Goal: Task Accomplishment & Management: Manage account settings

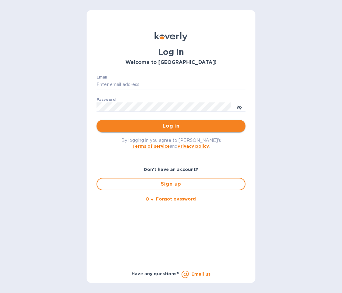
type input "[PERSON_NAME][EMAIL_ADDRESS][DOMAIN_NAME]"
click at [171, 128] on span "Log in" at bounding box center [171, 125] width 139 height 7
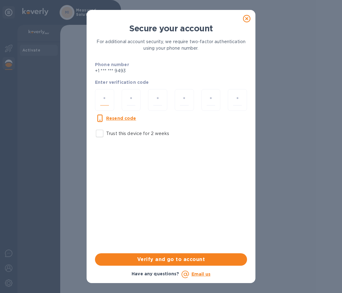
click at [104, 100] on input "number" at bounding box center [104, 99] width 9 height 11
type input "6"
type input "5"
type input "0"
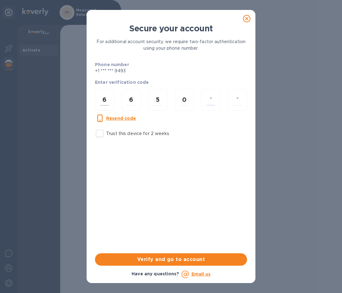
type input "7"
type input "0"
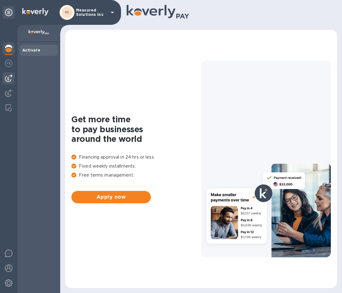
click at [7, 79] on img at bounding box center [8, 77] width 7 height 7
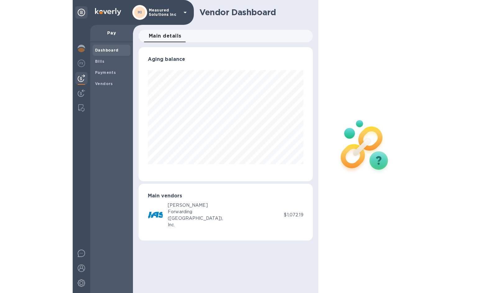
scroll to position [134, 174]
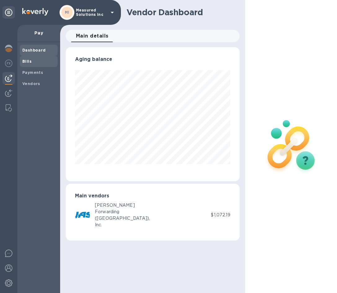
click at [28, 61] on b "Bills" at bounding box center [26, 61] width 9 height 5
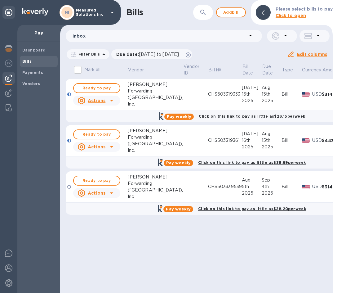
click at [68, 93] on div at bounding box center [69, 95] width 4 height 4
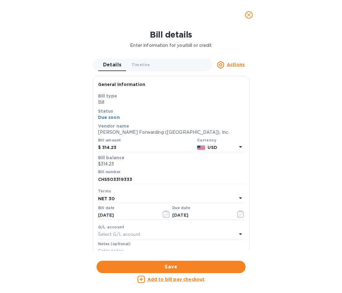
click at [182, 278] on u "Add to bill pay checkout" at bounding box center [175, 279] width 57 height 5
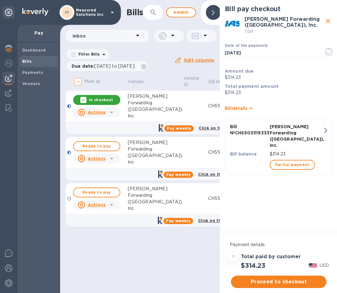
click at [68, 151] on div at bounding box center [69, 153] width 4 height 4
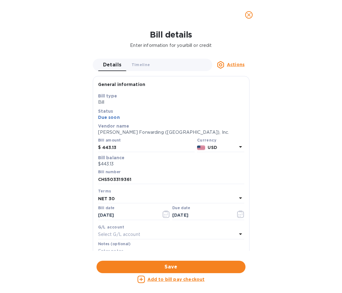
click at [188, 279] on u "Add to bill pay checkout" at bounding box center [175, 279] width 57 height 5
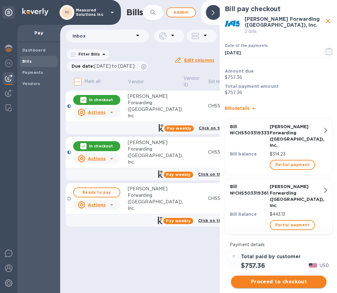
click at [283, 284] on span "Proceed to checkout" at bounding box center [279, 281] width 86 height 7
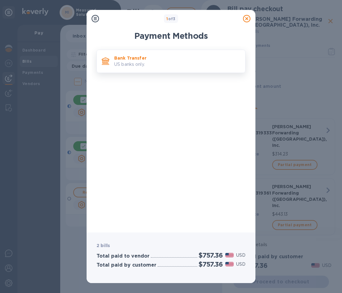
click at [129, 64] on p "US banks only." at bounding box center [177, 64] width 126 height 7
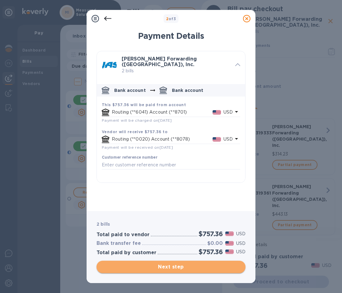
click at [180, 267] on span "Next step" at bounding box center [171, 266] width 139 height 7
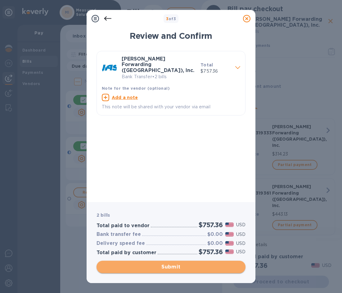
click at [174, 265] on span "Submit" at bounding box center [171, 266] width 139 height 7
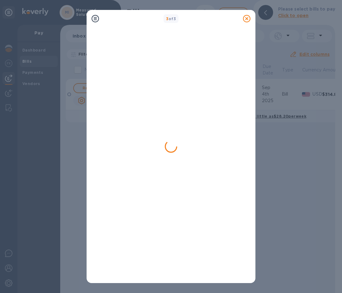
click at [165, 235] on div at bounding box center [171, 154] width 149 height 247
drag, startPoint x: 173, startPoint y: 148, endPoint x: 171, endPoint y: 151, distance: 4.2
click at [173, 150] on icon at bounding box center [171, 146] width 13 height 13
click at [219, 92] on div at bounding box center [171, 70] width 149 height 78
drag, startPoint x: 119, startPoint y: 60, endPoint x: 98, endPoint y: 34, distance: 33.5
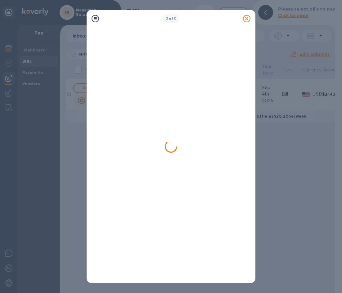
click at [120, 57] on div at bounding box center [171, 70] width 149 height 78
click at [96, 20] on icon at bounding box center [95, 18] width 7 height 7
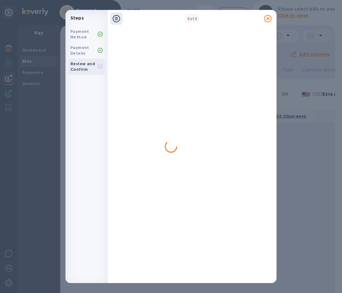
click at [183, 80] on div at bounding box center [192, 70] width 149 height 78
click at [81, 69] on b "Review and Confirm" at bounding box center [82, 66] width 25 height 10
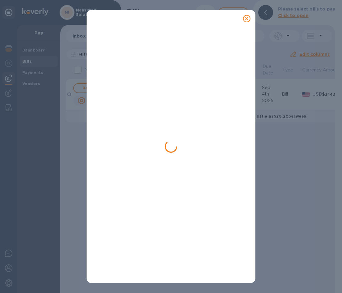
click at [201, 60] on div at bounding box center [171, 154] width 149 height 247
click at [246, 19] on icon at bounding box center [246, 18] width 7 height 7
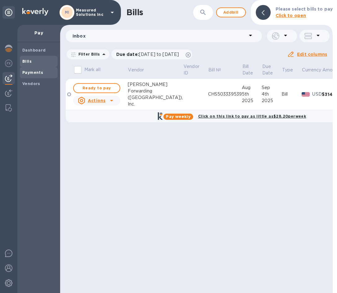
click at [26, 70] on b "Payments" at bounding box center [32, 72] width 21 height 5
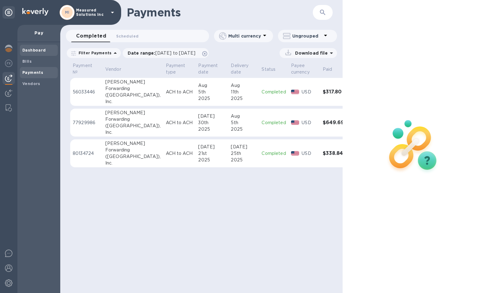
click at [37, 52] on b "Dashboard" at bounding box center [34, 50] width 24 height 5
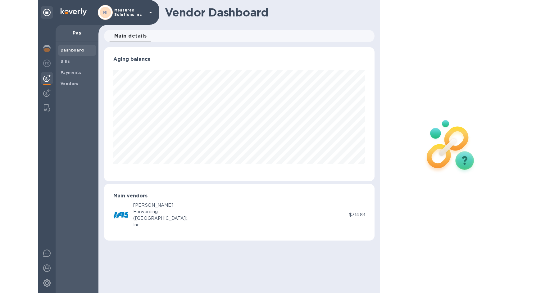
scroll to position [134, 271]
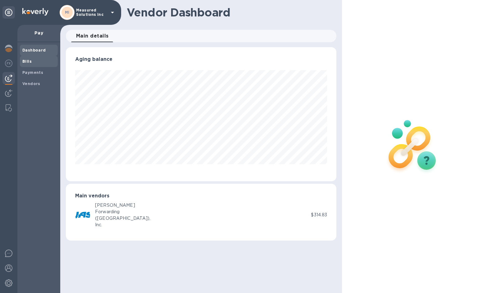
click at [27, 61] on b "Bills" at bounding box center [26, 61] width 9 height 5
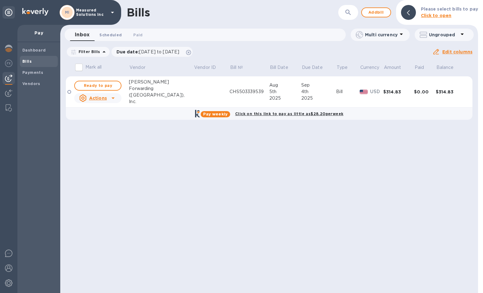
click at [113, 34] on span "Scheduled 0" at bounding box center [110, 35] width 22 height 7
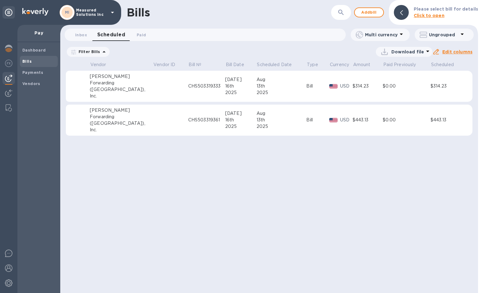
click at [342, 53] on icon at bounding box center [384, 52] width 10 height 10
click at [342, 83] on li "PDF file" at bounding box center [405, 83] width 42 height 17
click at [214, 164] on div "Bills ​ Add bill Please select bill for details Click to open Inbox 0 Scheduled…" at bounding box center [269, 146] width 418 height 293
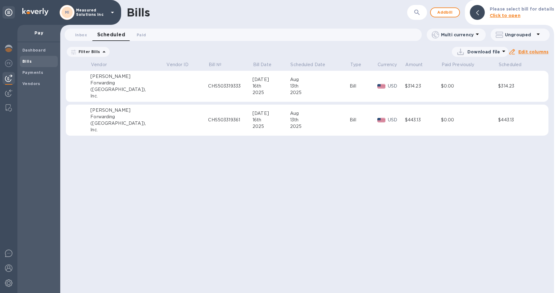
click at [342, 51] on p "Download file" at bounding box center [483, 52] width 33 height 6
click at [80, 35] on div at bounding box center [279, 146] width 559 height 293
click at [39, 47] on div "Dashboard" at bounding box center [39, 50] width 38 height 11
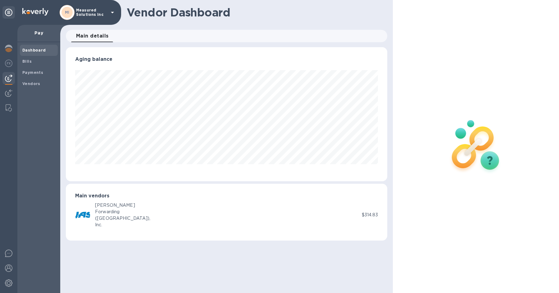
scroll to position [134, 321]
click at [32, 61] on span "Bills" at bounding box center [38, 61] width 33 height 6
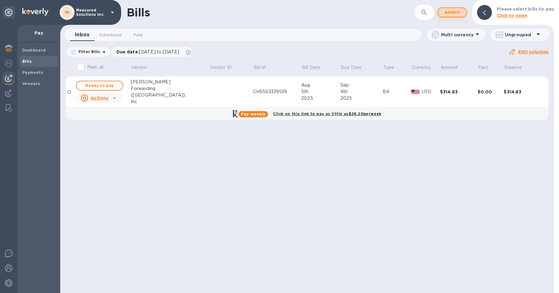
click at [342, 12] on span "Add bill" at bounding box center [452, 12] width 19 height 7
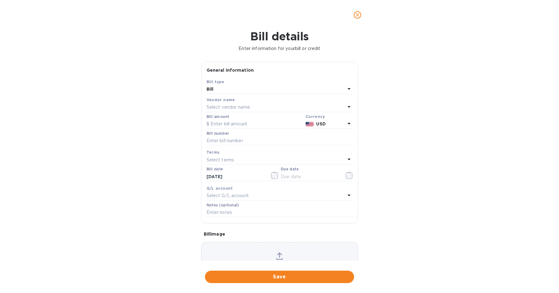
click at [221, 107] on p "Select vendor name" at bounding box center [227, 107] width 43 height 7
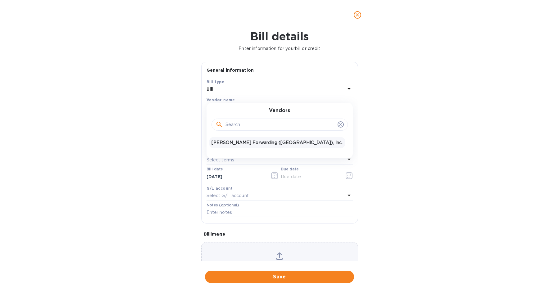
click at [239, 145] on p "[PERSON_NAME] Forwarding ([GEOGRAPHIC_DATA]), Inc." at bounding box center [276, 142] width 131 height 7
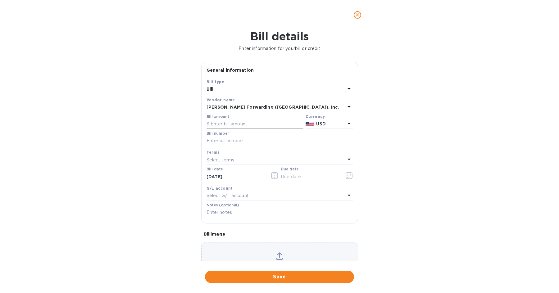
click at [212, 123] on input "text" at bounding box center [254, 124] width 97 height 9
type input "314.83"
type input "CHS503344696"
type input "[DATE]"
type input "[DATE]__"
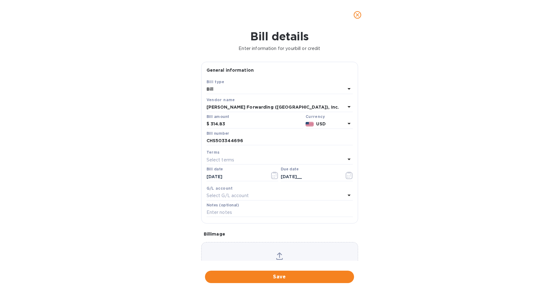
click at [285, 251] on div "Choose a bill and drag it here" at bounding box center [279, 264] width 157 height 45
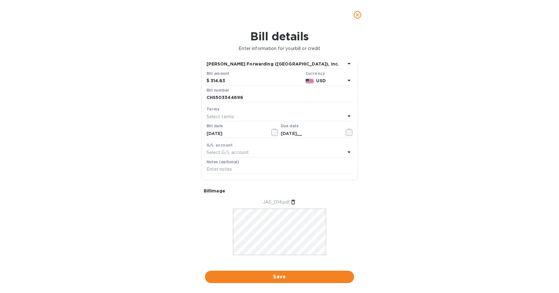
scroll to position [52, 0]
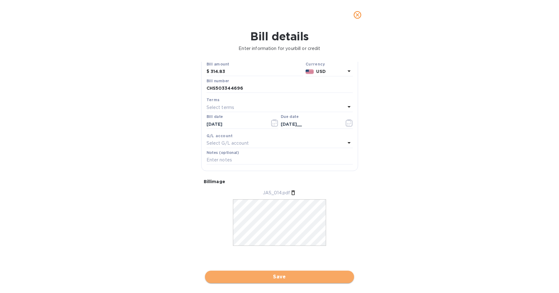
click at [281, 276] on span "Save" at bounding box center [279, 276] width 139 height 7
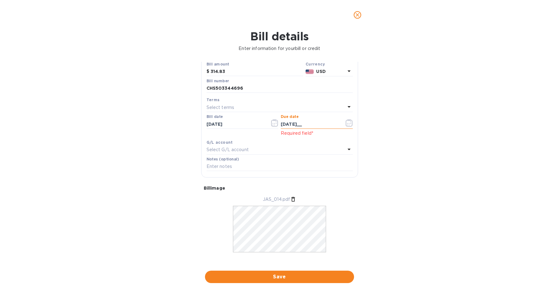
drag, startPoint x: 300, startPoint y: 124, endPoint x: 303, endPoint y: 126, distance: 3.9
click at [300, 126] on input "[DATE]__" at bounding box center [310, 124] width 59 height 9
type input "[DATE]"
click at [342, 190] on p "Bill image" at bounding box center [280, 188] width 152 height 6
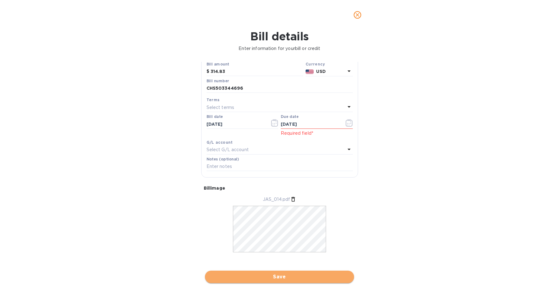
click at [276, 274] on span "Save" at bounding box center [279, 276] width 139 height 7
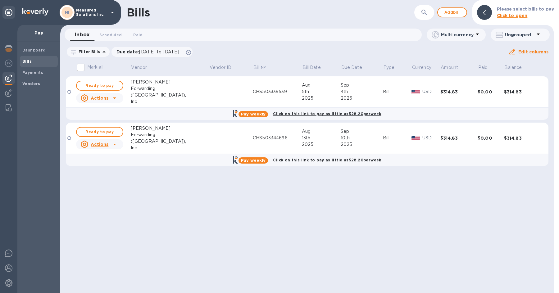
click at [100, 190] on div "Bills ​ Add bill Please select bills to pay Click to open Inbox 0 Scheduled 0 P…" at bounding box center [307, 146] width 494 height 293
click at [33, 50] on b "Dashboard" at bounding box center [34, 50] width 24 height 5
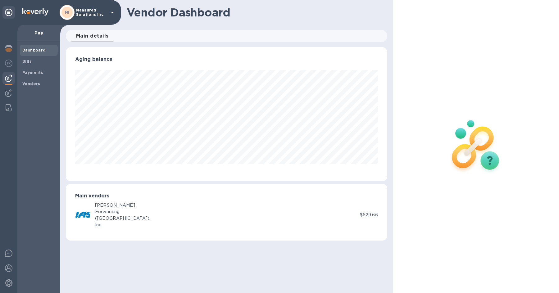
scroll to position [134, 321]
click at [11, 282] on img at bounding box center [8, 282] width 7 height 7
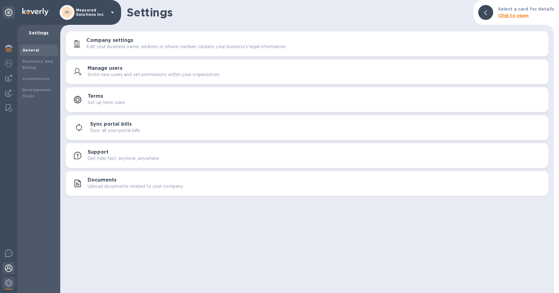
click at [10, 268] on img at bounding box center [8, 267] width 7 height 7
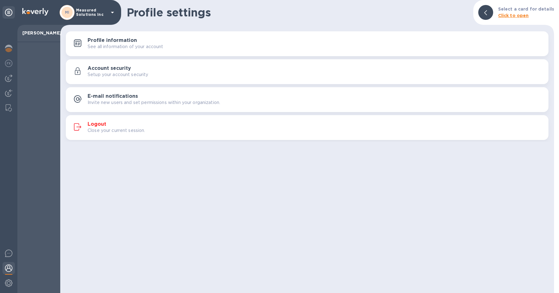
click at [96, 123] on h3 "Logout" at bounding box center [97, 124] width 19 height 6
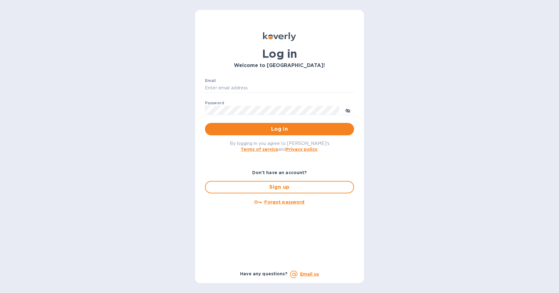
type input "[PERSON_NAME][EMAIL_ADDRESS][DOMAIN_NAME]"
